Goal: Information Seeking & Learning: Learn about a topic

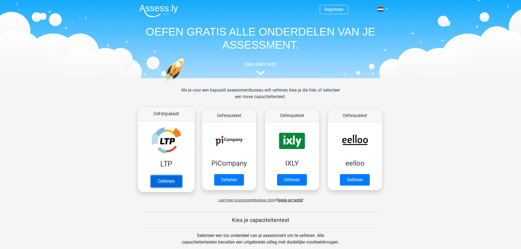
click at [164, 181] on link "Oefenen" at bounding box center [165, 181] width 31 height 12
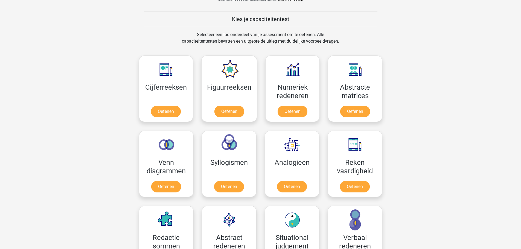
scroll to position [274, 0]
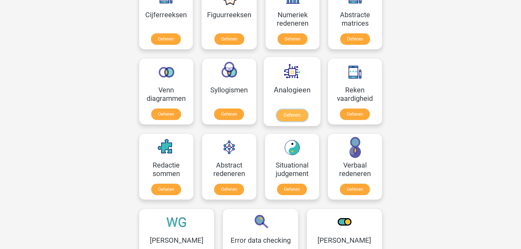
click at [288, 109] on link "Oefenen" at bounding box center [291, 115] width 31 height 12
click at [234, 185] on link "Oefenen" at bounding box center [228, 191] width 31 height 12
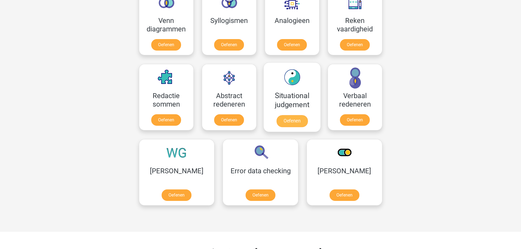
scroll to position [356, 0]
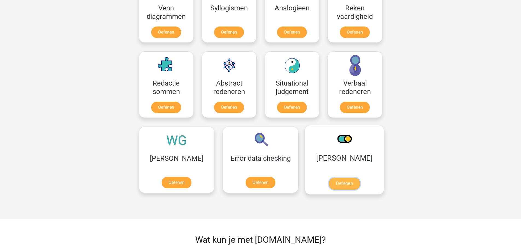
click at [329, 178] on link "Oefenen" at bounding box center [344, 184] width 31 height 12
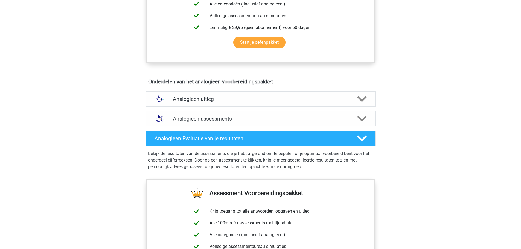
scroll to position [246, 0]
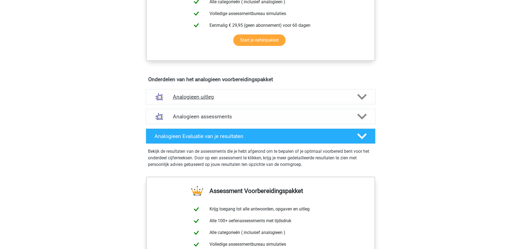
click at [206, 93] on div "Analogieen uitleg" at bounding box center [261, 96] width 230 height 15
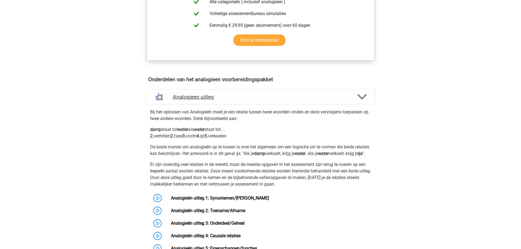
click at [206, 96] on h4 "Analogieen uitleg" at bounding box center [261, 97] width 176 height 6
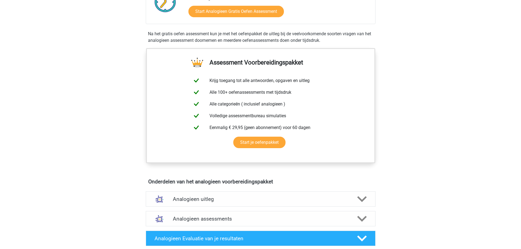
scroll to position [82, 0]
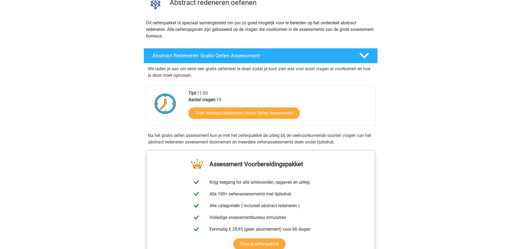
scroll to position [192, 0]
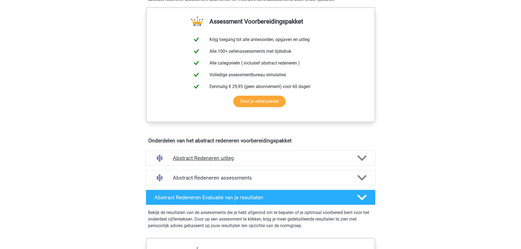
click at [183, 164] on div "Abstract Redeneren uitleg" at bounding box center [261, 157] width 230 height 15
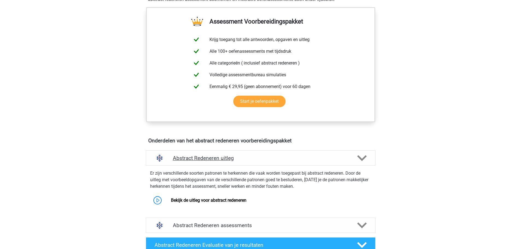
click at [188, 164] on div "Abstract Redeneren uitleg" at bounding box center [261, 157] width 230 height 15
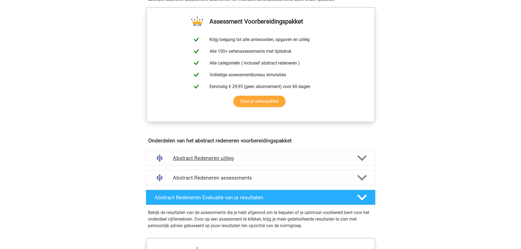
click at [188, 164] on div "Abstract Redeneren uitleg" at bounding box center [261, 157] width 230 height 15
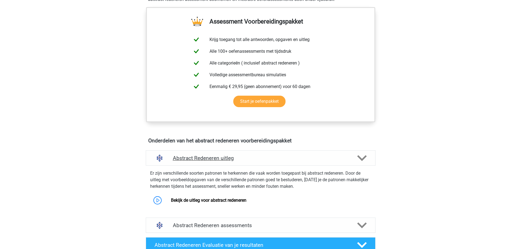
click at [188, 164] on div "Abstract Redeneren uitleg" at bounding box center [261, 157] width 230 height 15
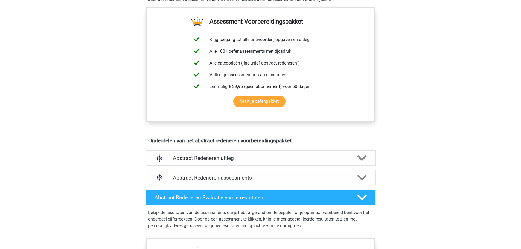
click at [198, 173] on div "Abstract Redeneren assessments" at bounding box center [261, 177] width 230 height 15
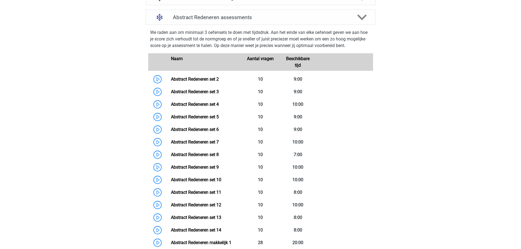
scroll to position [356, 0]
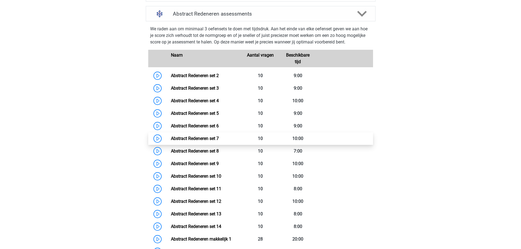
click at [185, 139] on link "Abstract Redeneren set 7" at bounding box center [195, 138] width 48 height 5
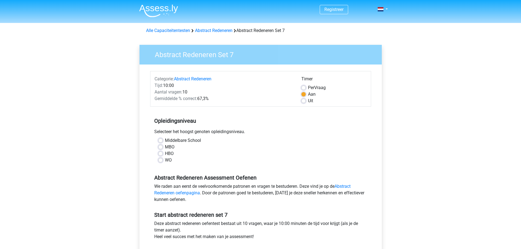
click at [165, 162] on label "WO" at bounding box center [168, 160] width 7 height 7
click at [160, 162] on input "WO" at bounding box center [160, 159] width 4 height 5
radio input "true"
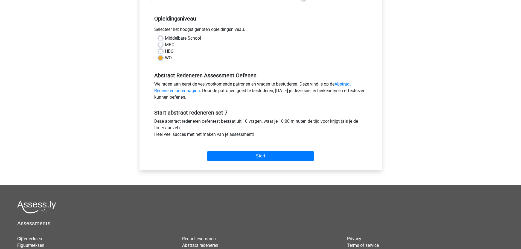
scroll to position [137, 0]
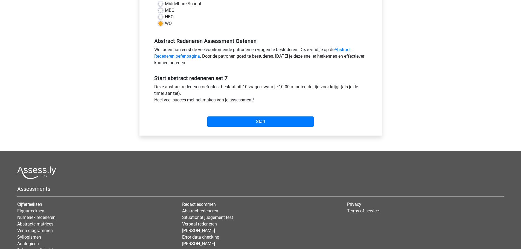
drag, startPoint x: 160, startPoint y: 20, endPoint x: 160, endPoint y: 16, distance: 3.9
click at [160, 20] on div "Middelbare School MBO HBO WO" at bounding box center [260, 14] width 213 height 26
click at [165, 16] on label "HBO" at bounding box center [169, 17] width 9 height 7
click at [160, 16] on input "HBO" at bounding box center [160, 16] width 4 height 5
radio input "true"
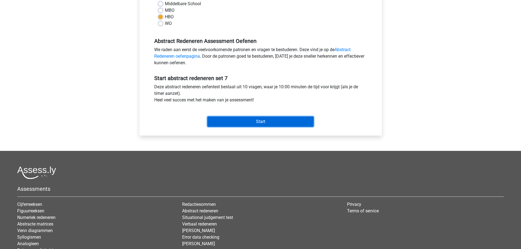
click at [226, 124] on input "Start" at bounding box center [260, 122] width 106 height 10
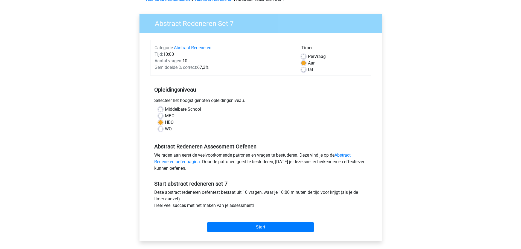
scroll to position [27, 0]
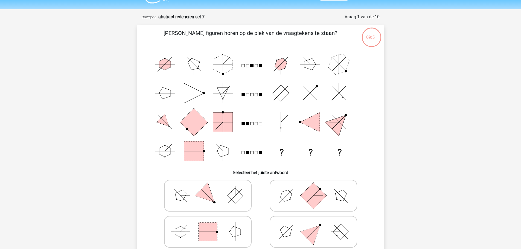
scroll to position [27, 0]
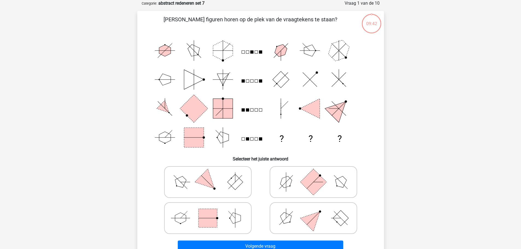
drag, startPoint x: 167, startPoint y: 100, endPoint x: 120, endPoint y: 99, distance: 47.1
click at [120, 99] on div "Registreer Nederlands English" at bounding box center [260, 195] width 521 height 444
click at [338, 207] on icon at bounding box center [314, 218] width 82 height 27
click at [317, 208] on input "radio" at bounding box center [316, 210] width 4 height 4
radio input "true"
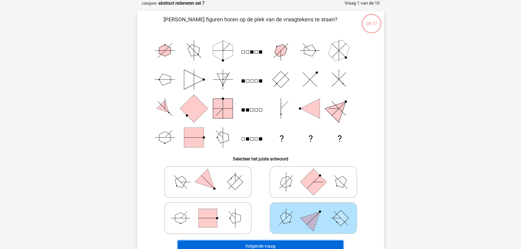
click at [293, 248] on button "Volgende vraag" at bounding box center [261, 246] width 166 height 11
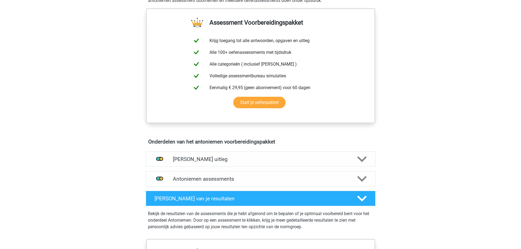
scroll to position [192, 0]
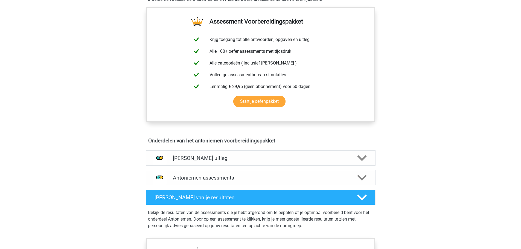
click at [187, 181] on h4 "Antoniemen assessments" at bounding box center [261, 178] width 176 height 6
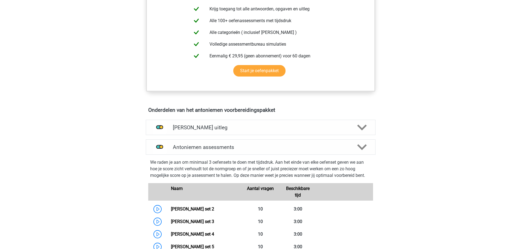
scroll to position [356, 0]
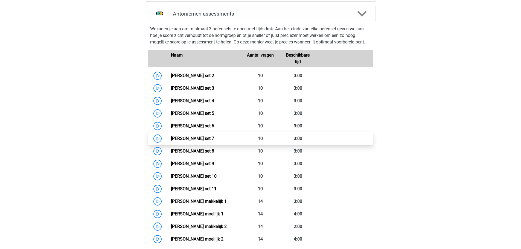
click at [194, 139] on link "[PERSON_NAME] set 7" at bounding box center [192, 138] width 43 height 5
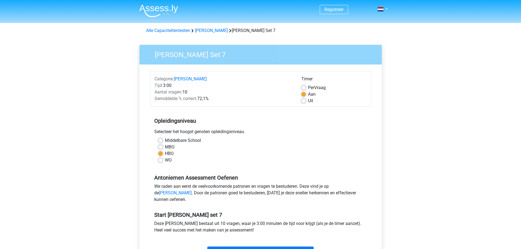
scroll to position [109, 0]
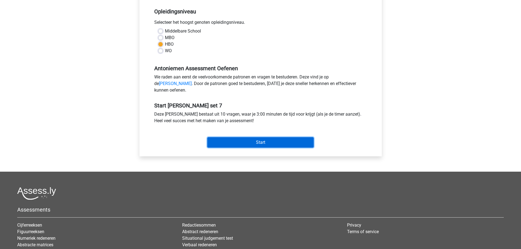
click at [262, 148] on input "Start" at bounding box center [260, 142] width 106 height 10
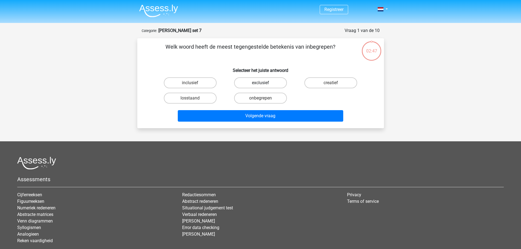
click at [267, 82] on label "exclusief" at bounding box center [260, 82] width 53 height 11
click at [264, 83] on input "exclusief" at bounding box center [262, 85] width 4 height 4
radio input "true"
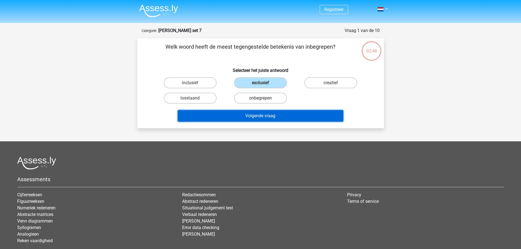
click at [254, 112] on button "Volgende vraag" at bounding box center [261, 115] width 166 height 11
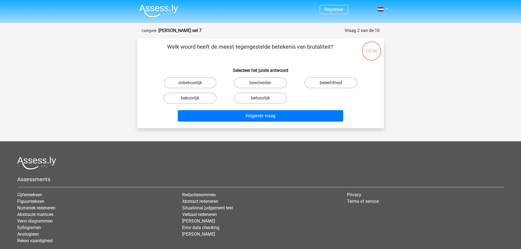
scroll to position [27, 0]
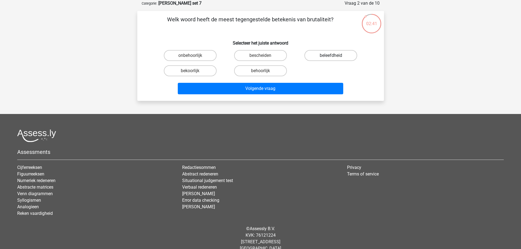
click at [343, 51] on label "beleefdheid" at bounding box center [331, 55] width 53 height 11
click at [335, 56] on input "beleefdheid" at bounding box center [333, 58] width 4 height 4
radio input "true"
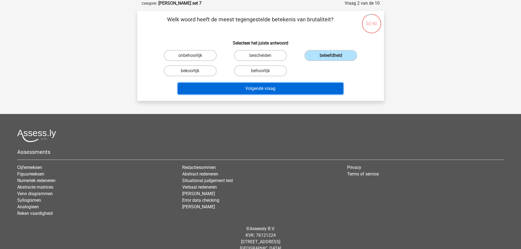
click at [269, 88] on button "Volgende vraag" at bounding box center [261, 88] width 166 height 11
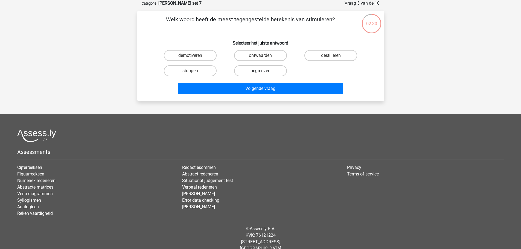
click at [247, 72] on label "begrenzen" at bounding box center [260, 70] width 53 height 11
click at [260, 72] on input "begrenzen" at bounding box center [262, 73] width 4 height 4
radio input "true"
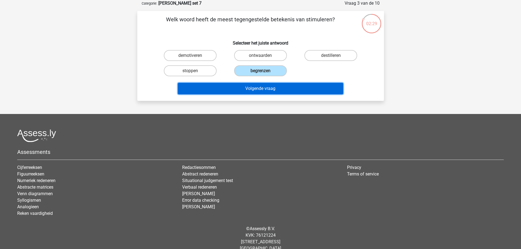
click at [250, 86] on button "Volgende vraag" at bounding box center [261, 88] width 166 height 11
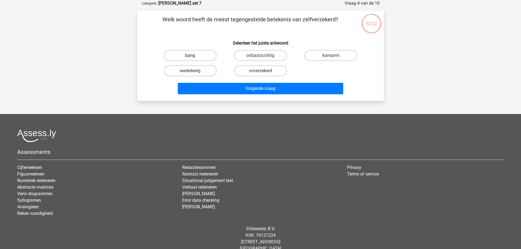
click at [209, 53] on label "bang" at bounding box center [190, 55] width 53 height 11
click at [194, 56] on input "bang" at bounding box center [192, 58] width 4 height 4
radio input "true"
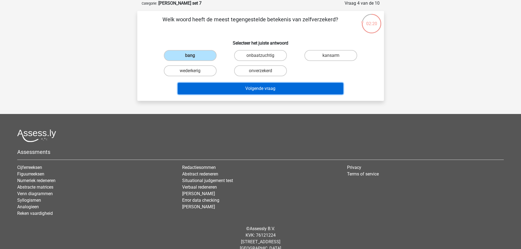
click at [227, 89] on button "Volgende vraag" at bounding box center [261, 88] width 166 height 11
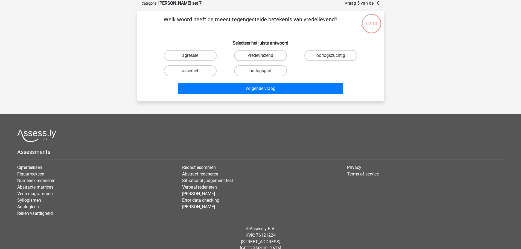
click at [331, 58] on input "oorlogszuchtig" at bounding box center [333, 58] width 4 height 4
radio input "true"
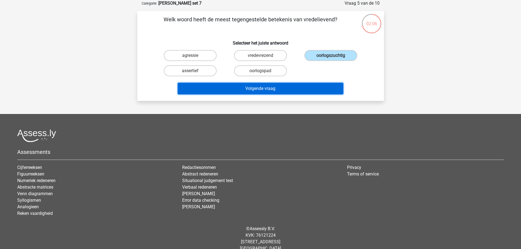
click at [248, 92] on button "Volgende vraag" at bounding box center [261, 88] width 166 height 11
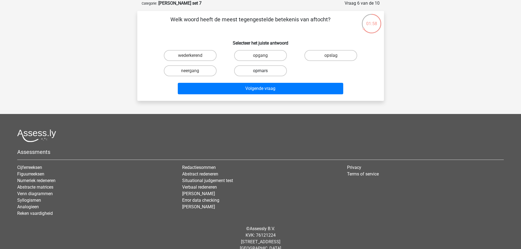
click at [256, 72] on label "opmars" at bounding box center [260, 70] width 53 height 11
click at [260, 72] on input "opmars" at bounding box center [262, 73] width 4 height 4
radio input "true"
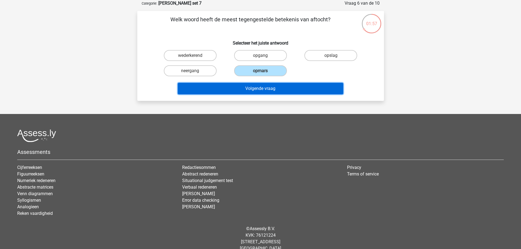
click at [257, 86] on button "Volgende vraag" at bounding box center [261, 88] width 166 height 11
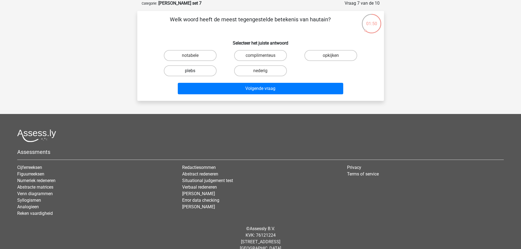
click at [186, 69] on label "plebs" at bounding box center [190, 70] width 53 height 11
click at [190, 71] on input "plebs" at bounding box center [192, 73] width 4 height 4
radio input "true"
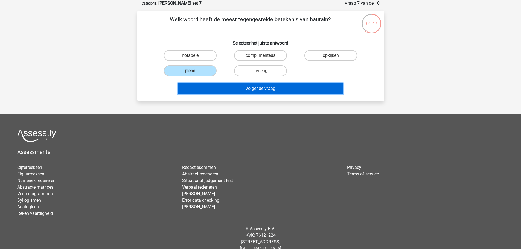
click at [214, 88] on button "Volgende vraag" at bounding box center [261, 88] width 166 height 11
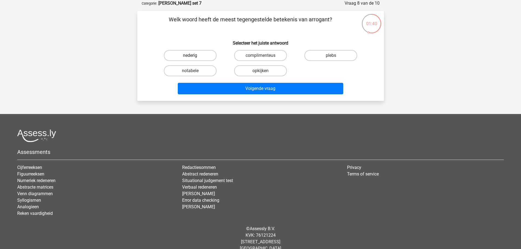
click at [208, 55] on label "nederig" at bounding box center [190, 55] width 53 height 11
click at [194, 56] on input "nederig" at bounding box center [192, 58] width 4 height 4
radio input "true"
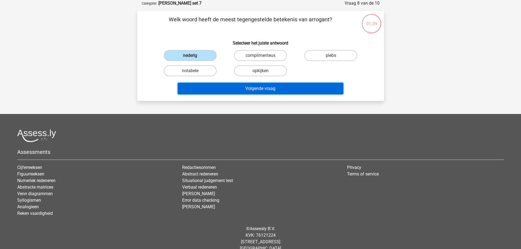
click at [250, 85] on button "Volgende vraag" at bounding box center [261, 88] width 166 height 11
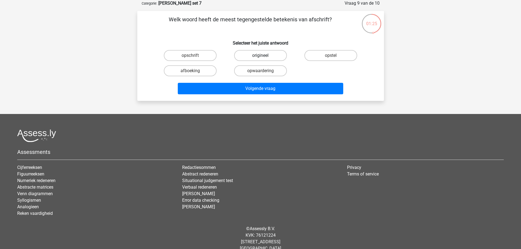
click at [254, 55] on label "origineel" at bounding box center [260, 55] width 53 height 11
click at [260, 56] on input "origineel" at bounding box center [262, 58] width 4 height 4
radio input "true"
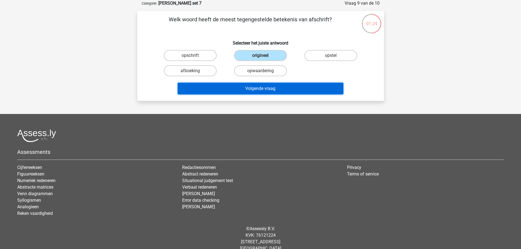
click at [250, 91] on button "Volgende vraag" at bounding box center [261, 88] width 166 height 11
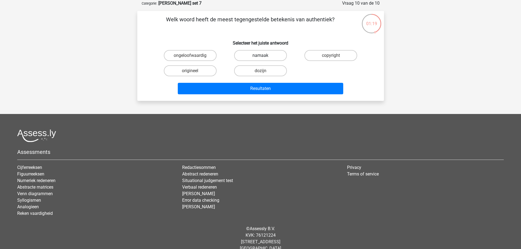
click at [249, 56] on label "namaak" at bounding box center [260, 55] width 53 height 11
click at [260, 56] on input "namaak" at bounding box center [262, 58] width 4 height 4
radio input "true"
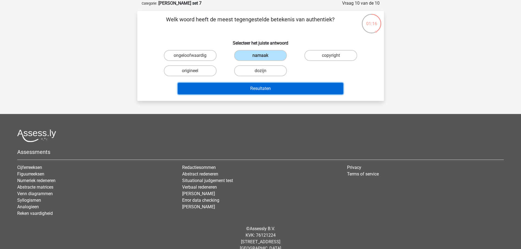
click at [234, 87] on button "Resultaten" at bounding box center [261, 88] width 166 height 11
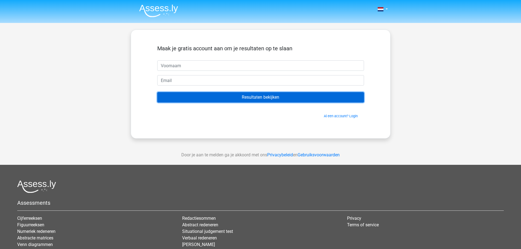
click at [263, 97] on input "Resultaten bekijken" at bounding box center [260, 97] width 207 height 10
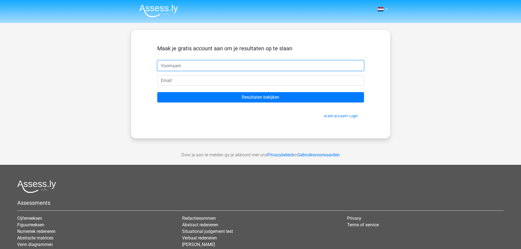
click at [223, 63] on input "text" at bounding box center [260, 65] width 207 height 10
click at [213, 63] on input "text" at bounding box center [260, 65] width 207 height 10
click at [215, 66] on input "text" at bounding box center [260, 65] width 207 height 10
type input "MD"
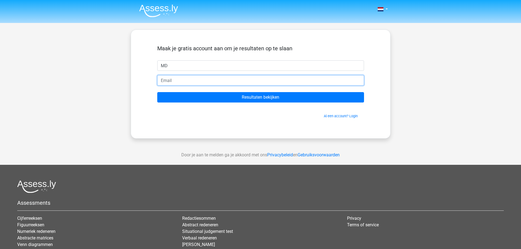
click at [235, 81] on input "email" at bounding box center [260, 80] width 207 height 10
type input "[PERSON_NAME][EMAIL_ADDRESS][DOMAIN_NAME]"
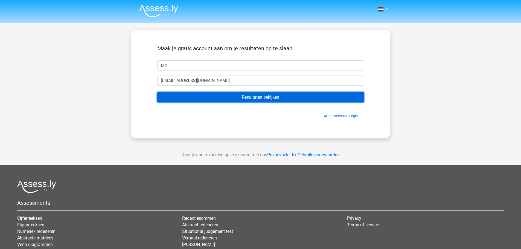
click at [254, 95] on input "Resultaten bekijken" at bounding box center [260, 97] width 207 height 10
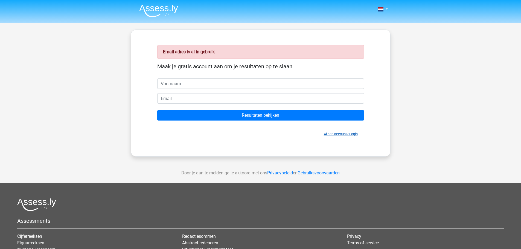
click at [349, 133] on link "Al een account? Login" at bounding box center [341, 134] width 34 height 4
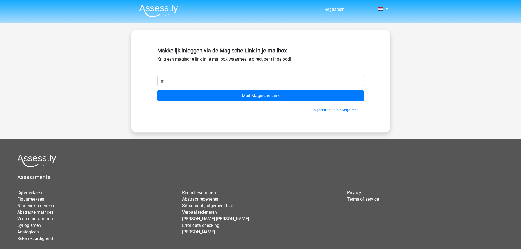
type input "[PERSON_NAME][EMAIL_ADDRESS][DOMAIN_NAME]"
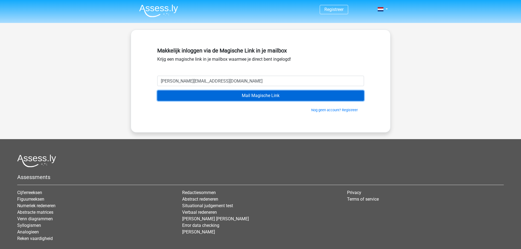
click at [247, 99] on input "Mail Magische Link" at bounding box center [260, 96] width 207 height 10
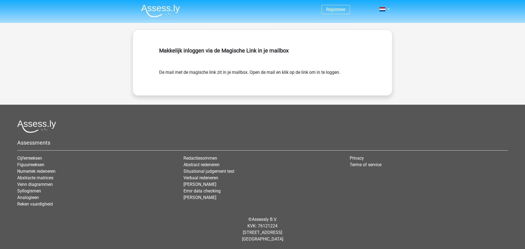
click at [144, 14] on img at bounding box center [160, 10] width 39 height 13
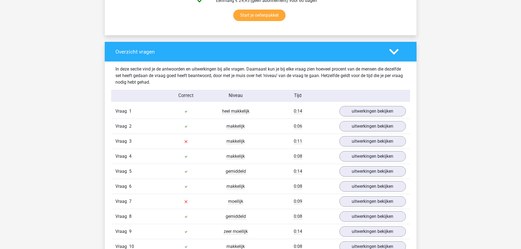
scroll to position [410, 0]
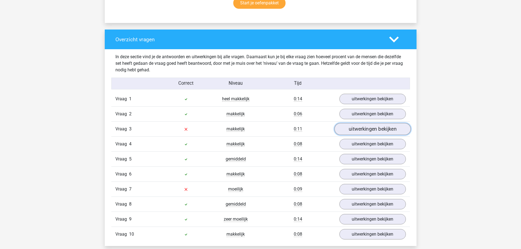
click at [354, 129] on link "uitwerkingen bekijken" at bounding box center [372, 129] width 76 height 12
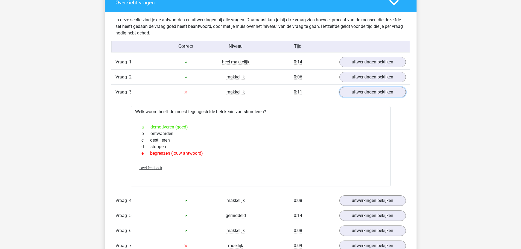
scroll to position [465, 0]
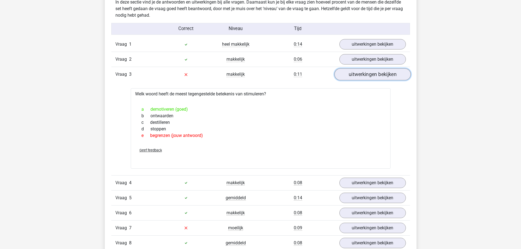
click at [372, 75] on link "uitwerkingen bekijken" at bounding box center [372, 75] width 76 height 12
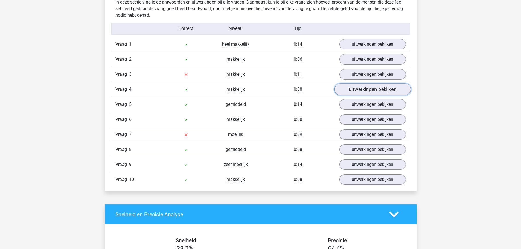
click at [362, 88] on link "uitwerkingen bekijken" at bounding box center [372, 90] width 76 height 12
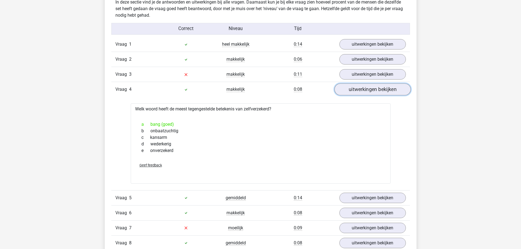
click at [362, 87] on link "uitwerkingen bekijken" at bounding box center [372, 90] width 76 height 12
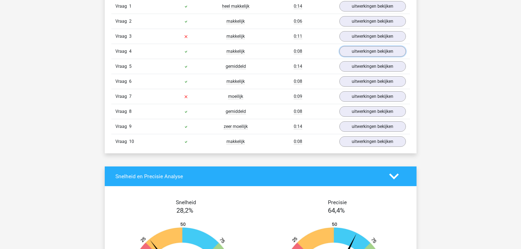
scroll to position [520, 0]
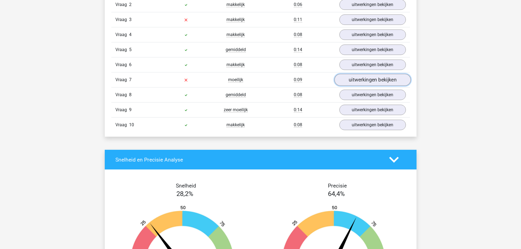
click at [370, 81] on link "uitwerkingen bekijken" at bounding box center [372, 80] width 76 height 12
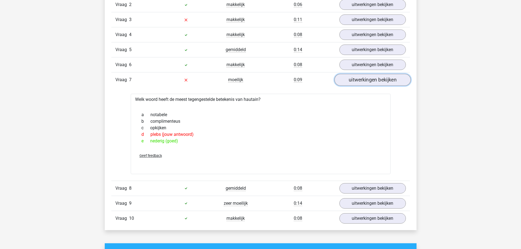
click at [370, 81] on link "uitwerkingen bekijken" at bounding box center [372, 80] width 76 height 12
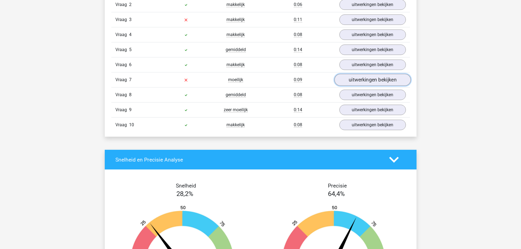
click at [370, 81] on link "uitwerkingen bekijken" at bounding box center [372, 80] width 76 height 12
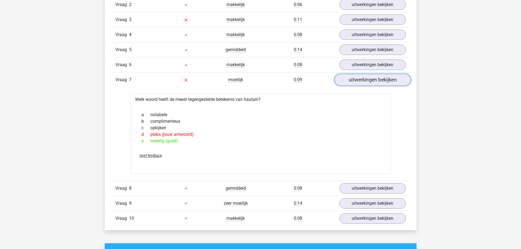
click at [370, 81] on link "uitwerkingen bekijken" at bounding box center [372, 80] width 76 height 12
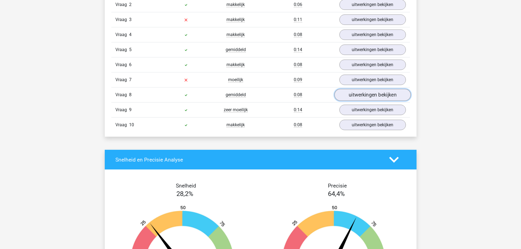
click at [366, 95] on link "uitwerkingen bekijken" at bounding box center [372, 95] width 76 height 12
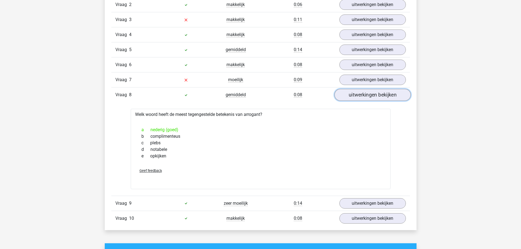
click at [366, 95] on link "uitwerkingen bekijken" at bounding box center [372, 95] width 76 height 12
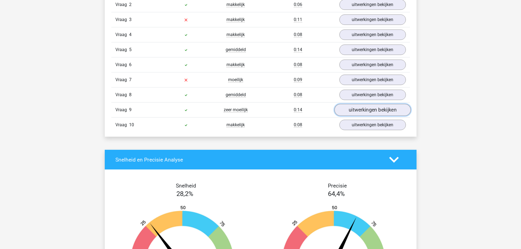
click at [348, 114] on link "uitwerkingen bekijken" at bounding box center [372, 110] width 76 height 12
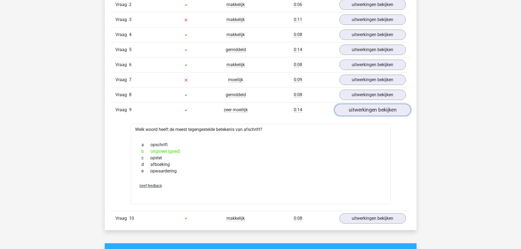
click at [348, 113] on link "uitwerkingen bekijken" at bounding box center [372, 110] width 76 height 12
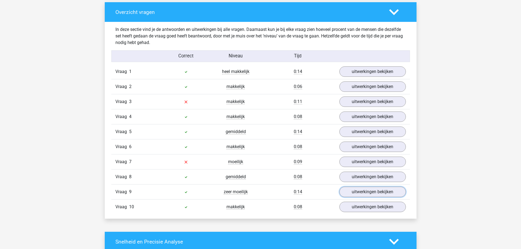
scroll to position [301, 0]
